Goal: Information Seeking & Learning: Learn about a topic

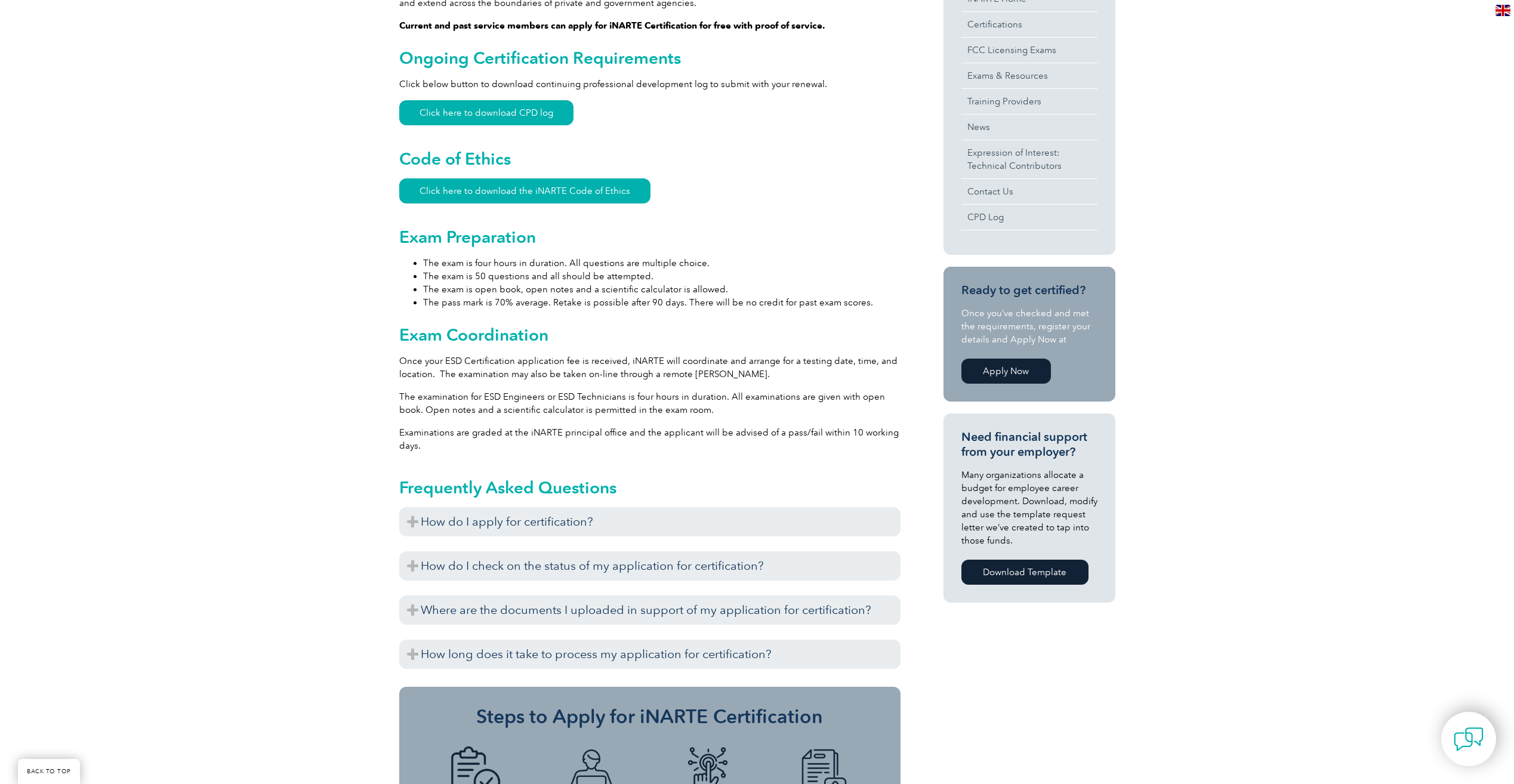
scroll to position [477, 0]
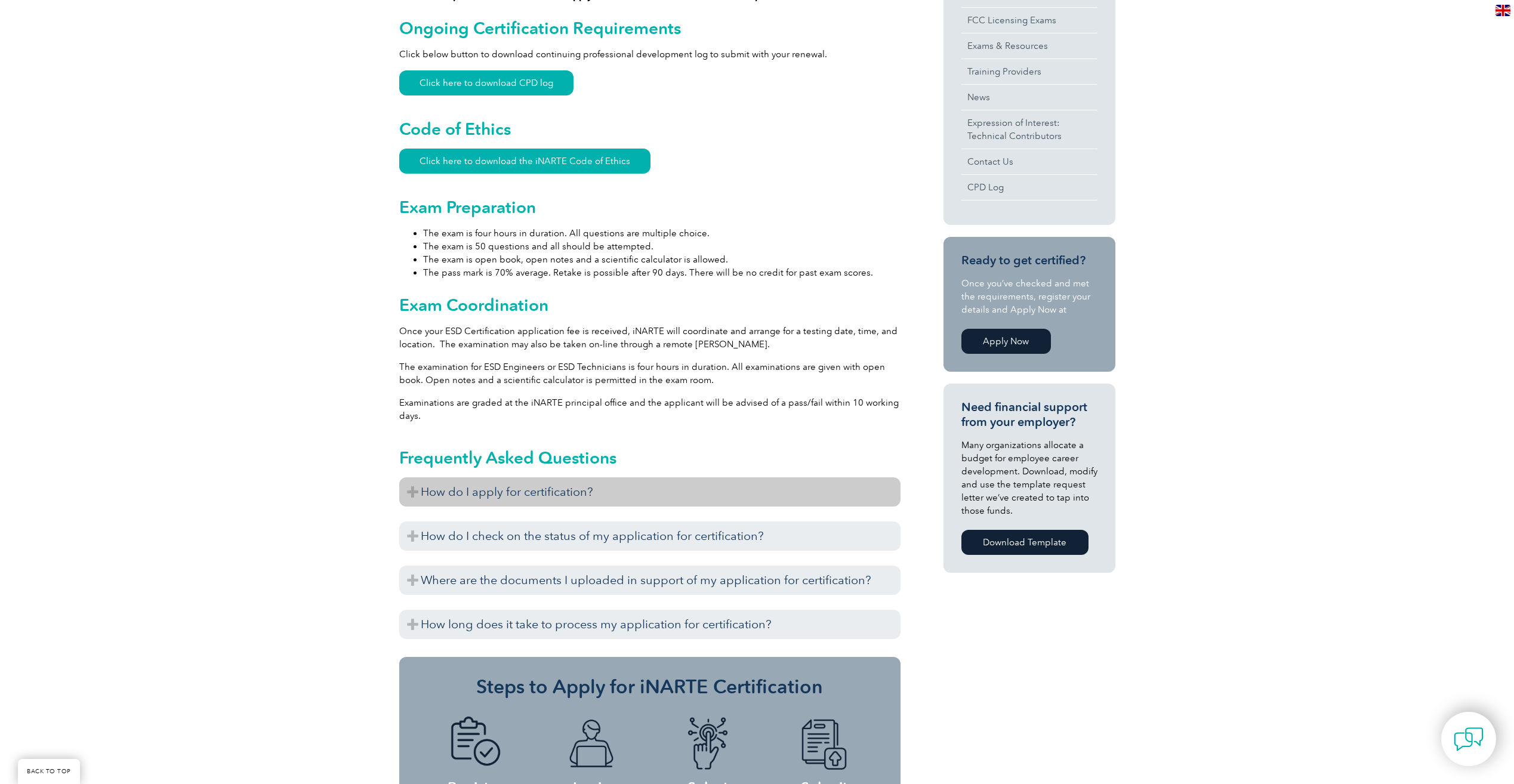
click at [411, 482] on h3 "How do I apply for certification?" at bounding box center [650, 492] width 501 height 29
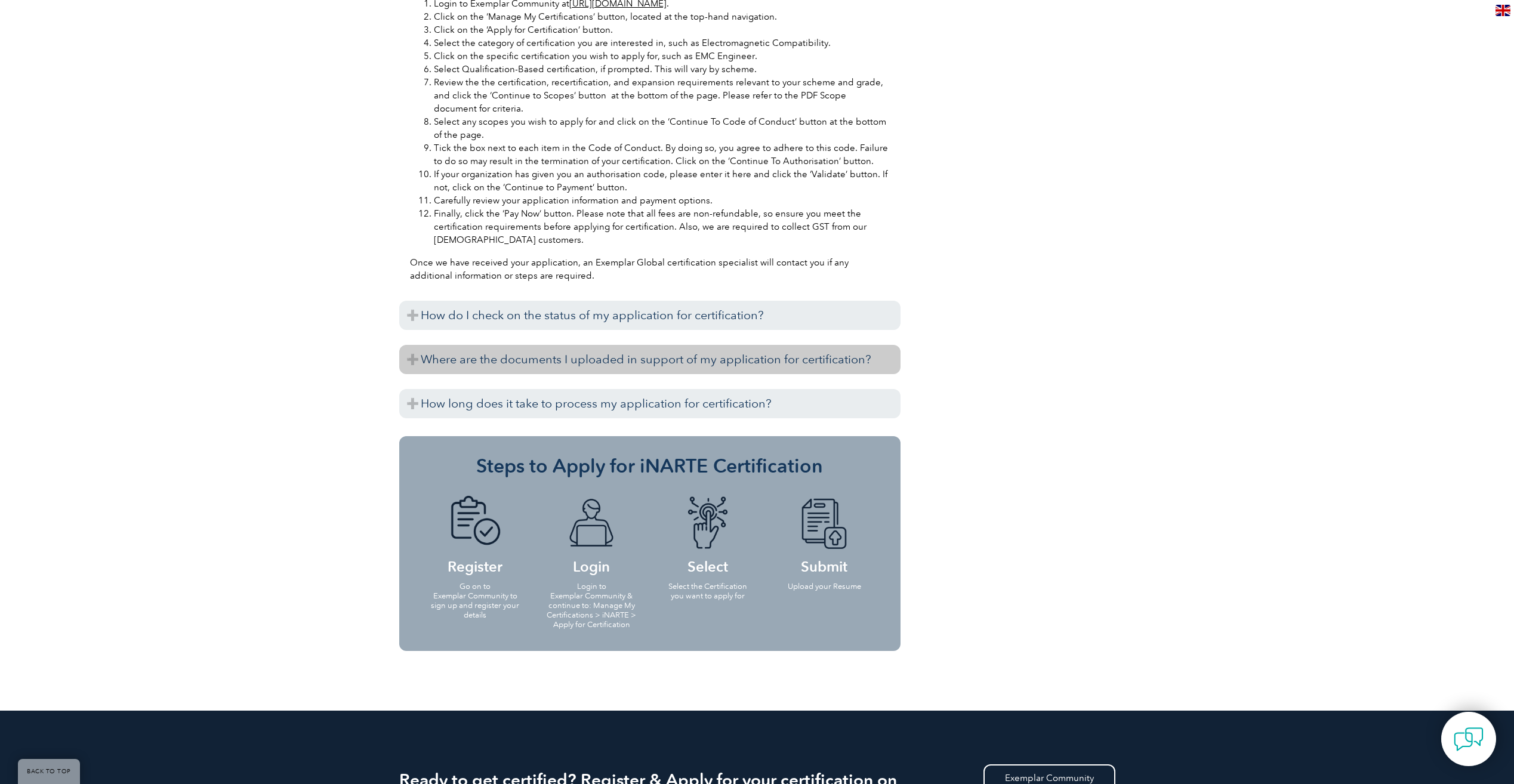
scroll to position [1193, 0]
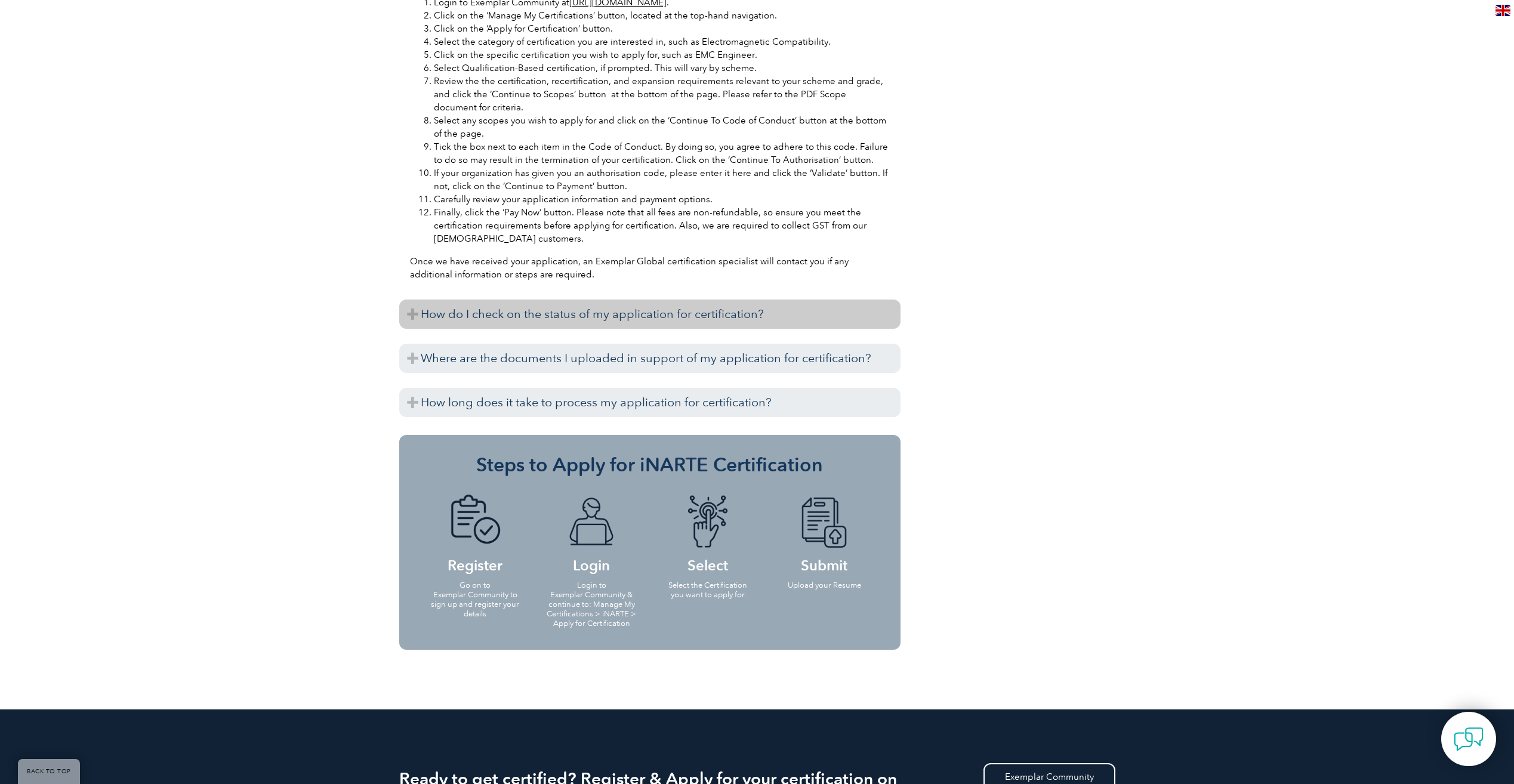
click at [402, 301] on h3 "How do I check on the status of my application for certification?" at bounding box center [650, 314] width 501 height 29
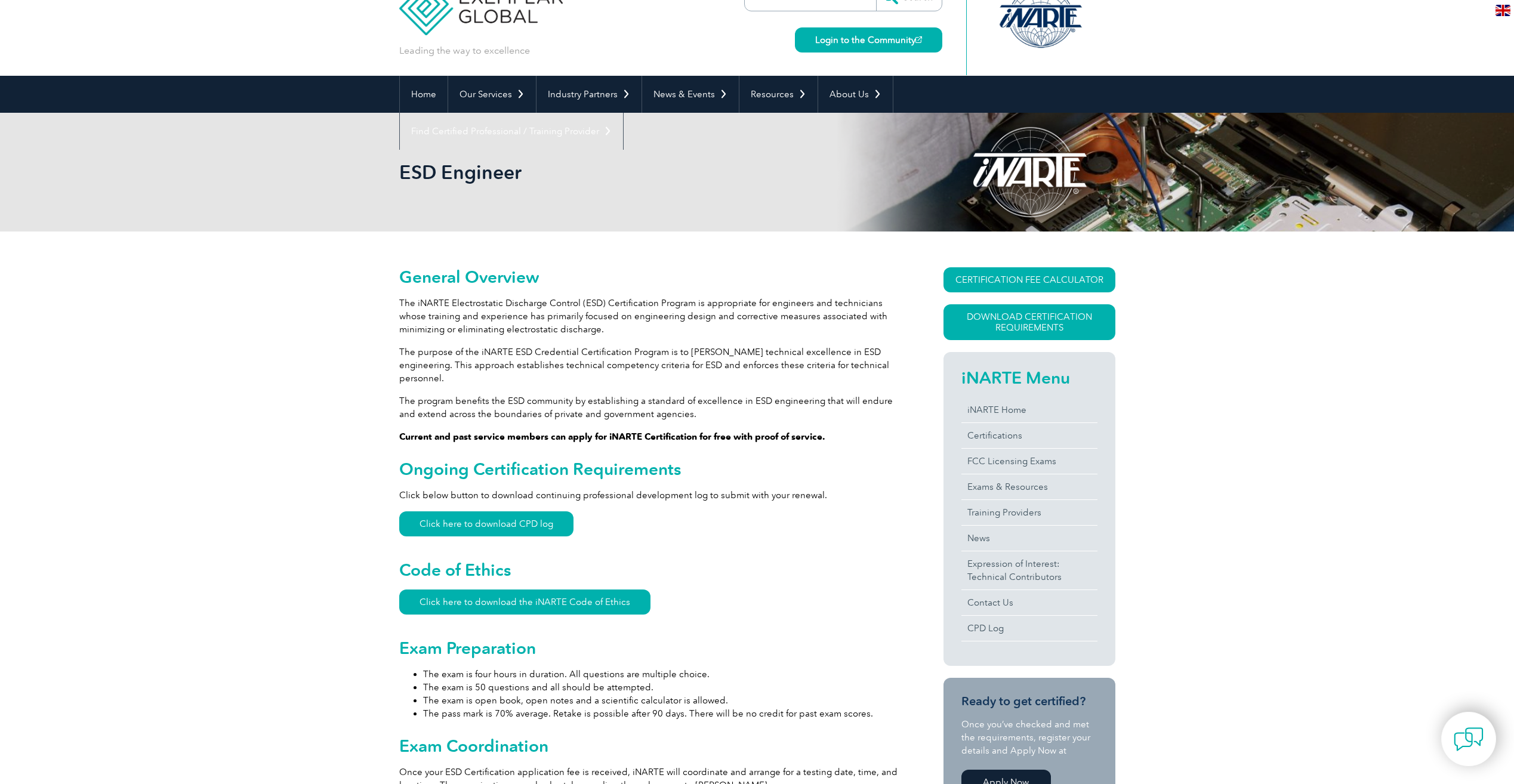
scroll to position [0, 0]
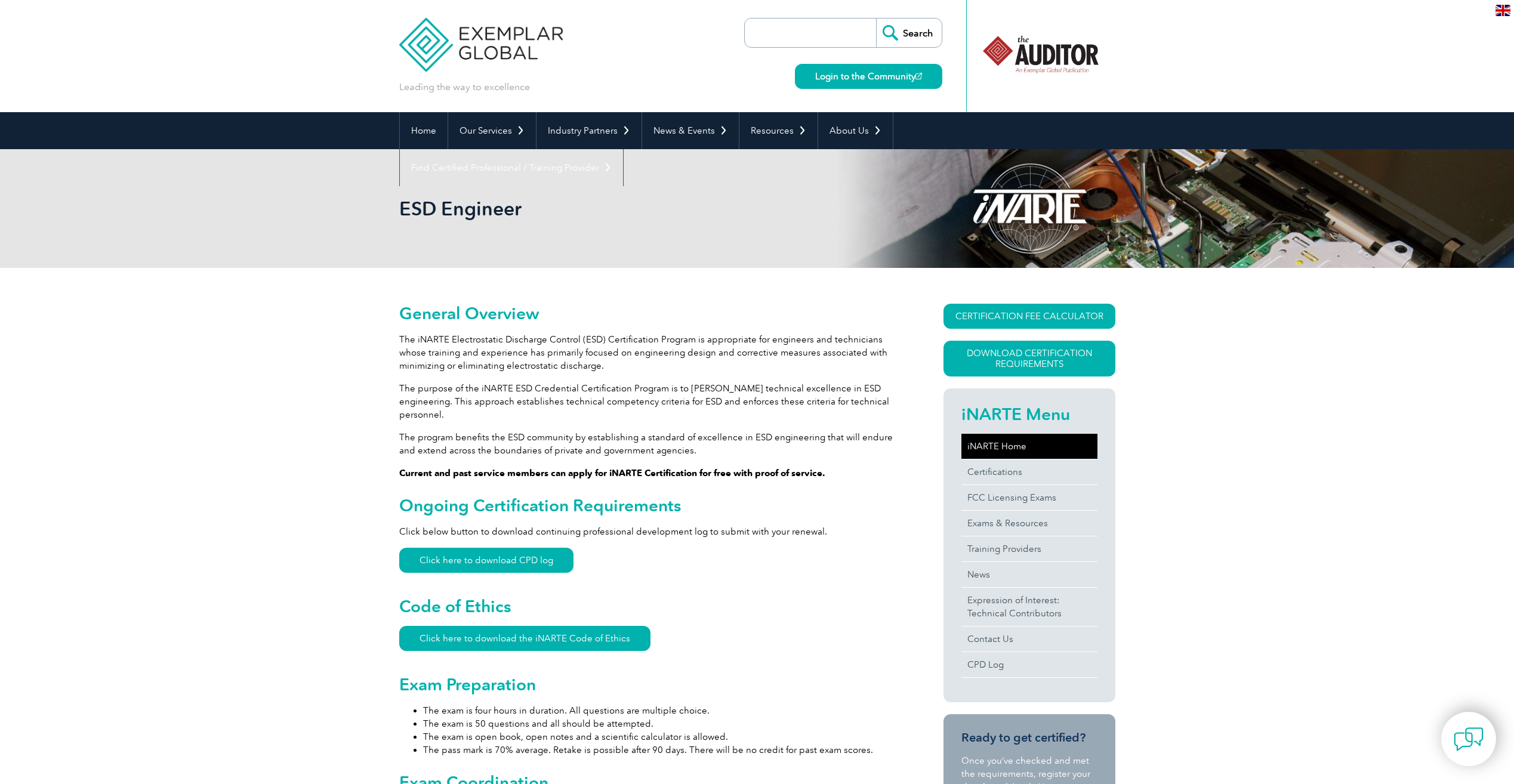
click at [985, 452] on link "iNARTE Home" at bounding box center [1029, 446] width 136 height 25
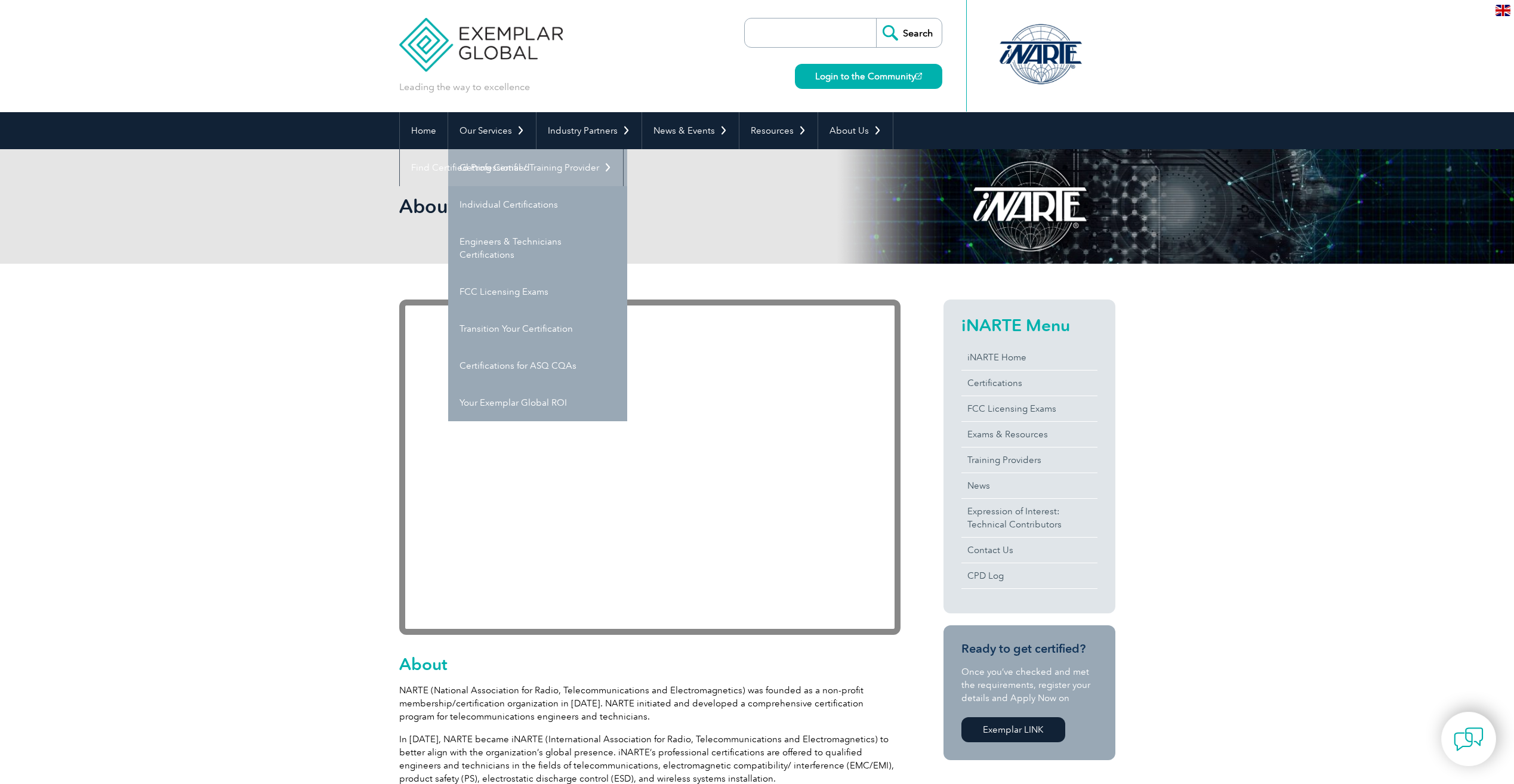
click at [505, 171] on link "Getting Certified" at bounding box center [538, 167] width 179 height 37
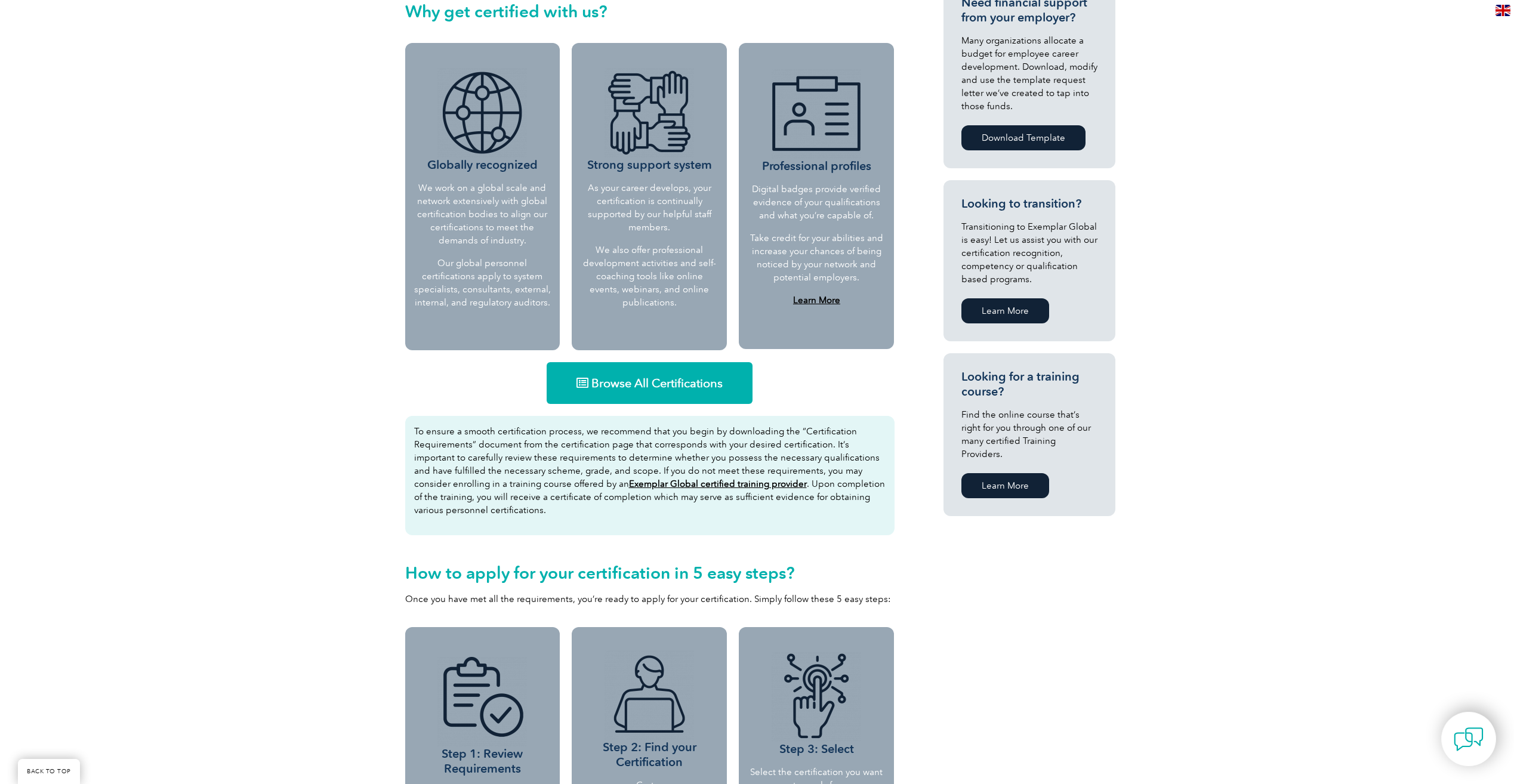
scroll to position [537, 0]
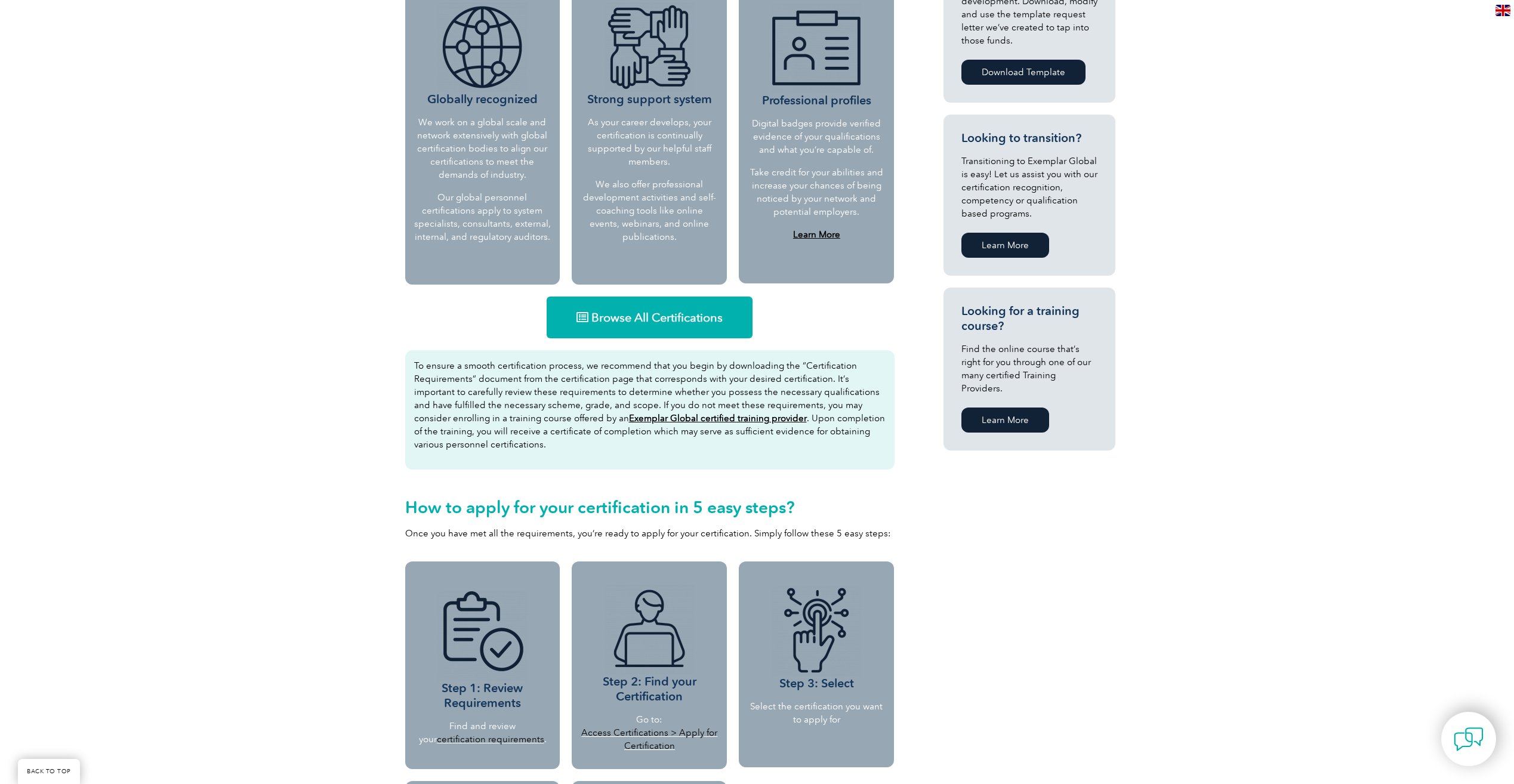
click at [675, 320] on span "Browse All Certifications" at bounding box center [657, 318] width 131 height 12
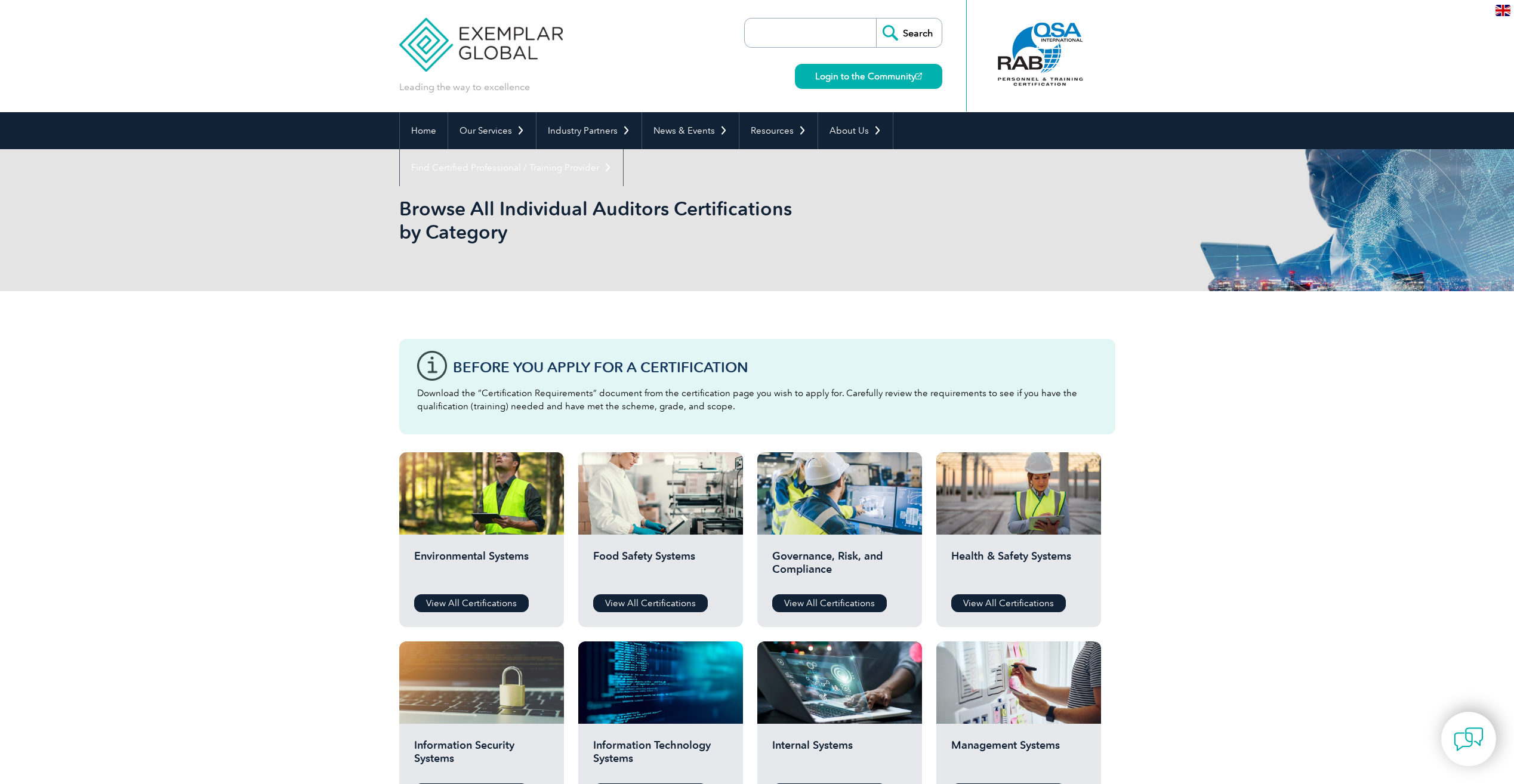
click at [791, 32] on input "search" at bounding box center [814, 32] width 126 height 28
type input "AS9100"
click at [876, 18] on input "Search" at bounding box center [909, 32] width 66 height 28
